Goal: Task Accomplishment & Management: Use online tool/utility

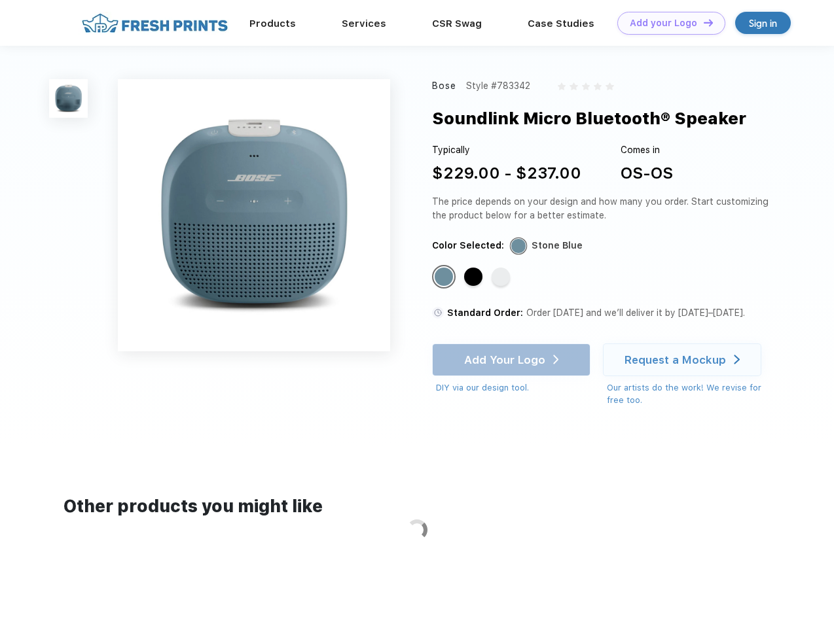
click at [666, 23] on link "Add your Logo Design Tool" at bounding box center [671, 23] width 108 height 23
click at [0, 0] on div "Design Tool" at bounding box center [0, 0] width 0 height 0
click at [702, 22] on link "Add your Logo Design Tool" at bounding box center [671, 23] width 108 height 23
click at [69, 98] on img at bounding box center [68, 98] width 39 height 39
click at [445, 277] on div "Standard Color" at bounding box center [444, 277] width 18 height 18
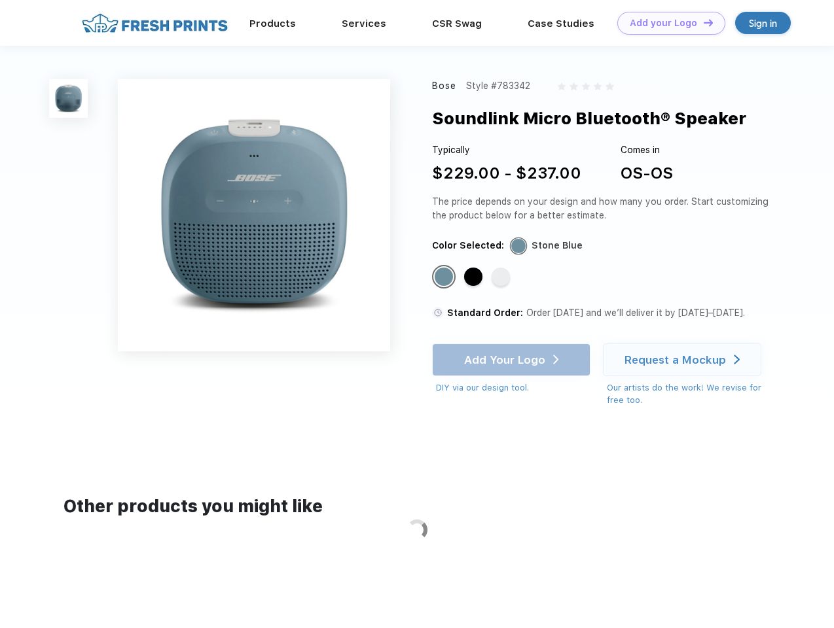
click at [474, 277] on div "Standard Color" at bounding box center [473, 277] width 18 height 18
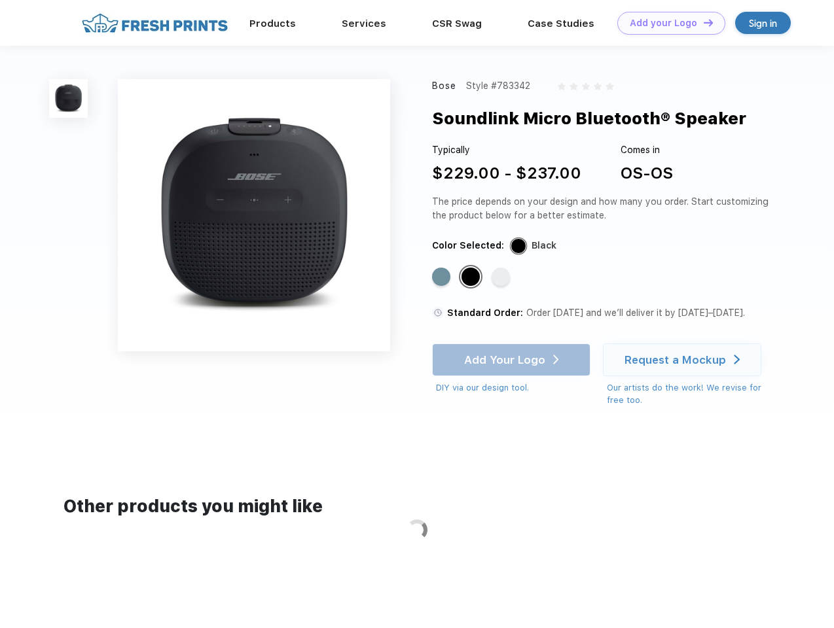
click at [502, 277] on div "Standard Color" at bounding box center [500, 277] width 18 height 18
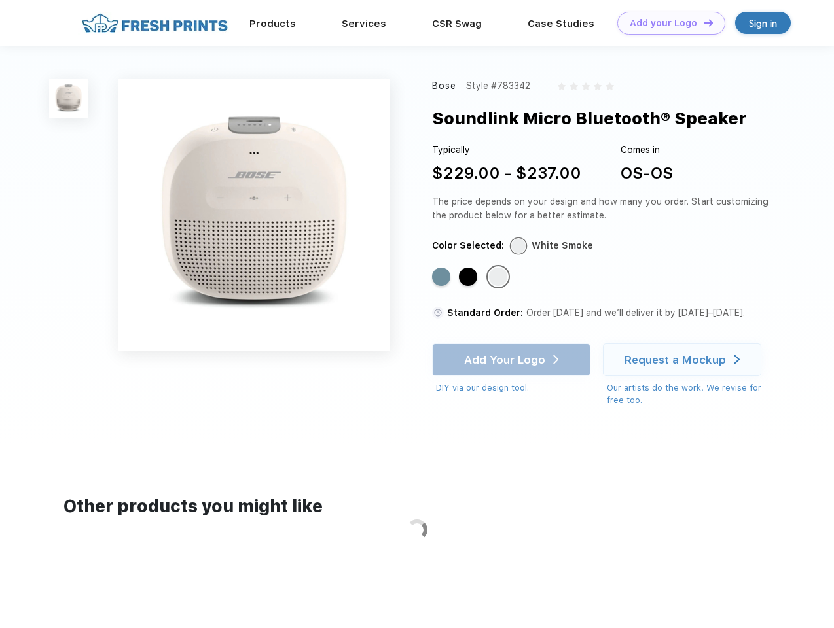
click at [512, 360] on div "Add Your Logo DIY via our design tool. Ah shoot! This product isn't up in our d…" at bounding box center [511, 369] width 158 height 51
click at [684, 360] on div "Request a Mockup" at bounding box center [674, 359] width 101 height 13
